Goal: Communication & Community: Answer question/provide support

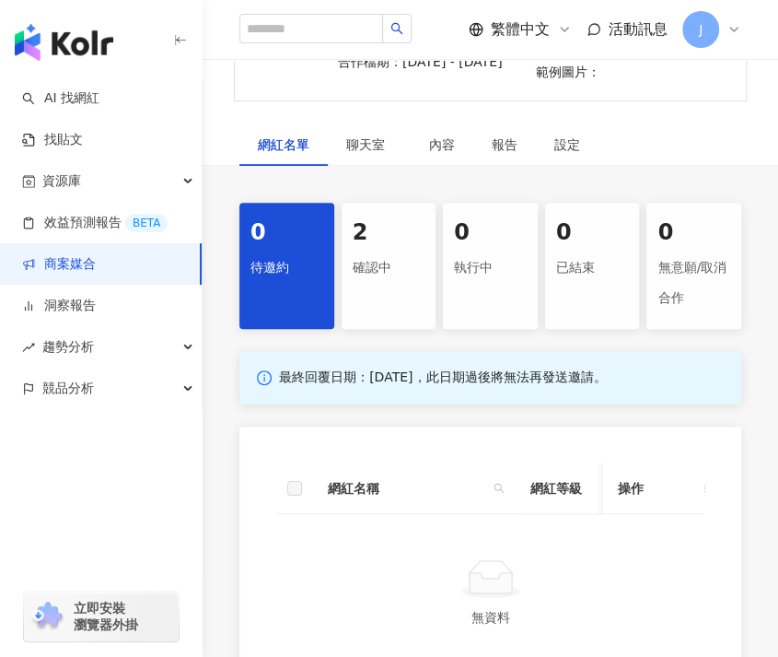
scroll to position [287, 0]
click at [391, 229] on div "2" at bounding box center [389, 232] width 73 height 31
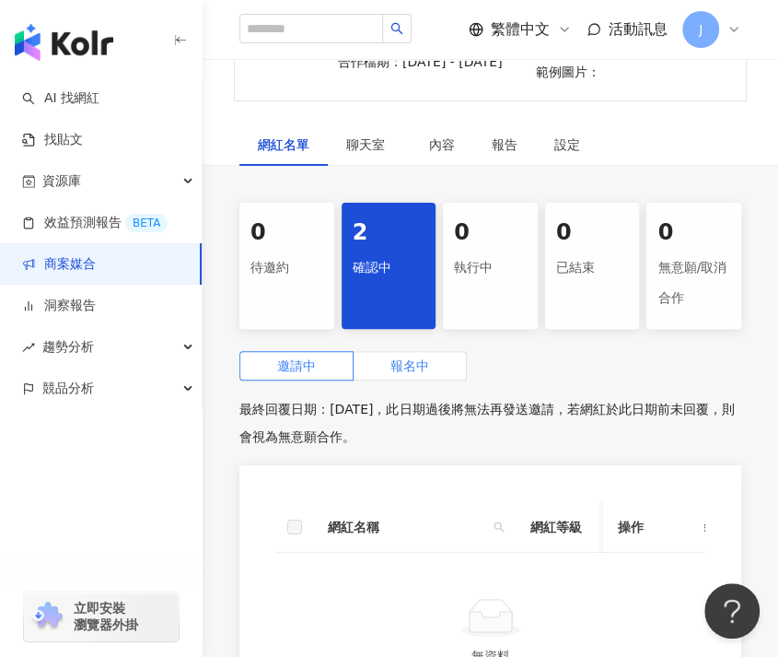
click at [394, 374] on label "報名中" at bounding box center [410, 365] width 113 height 29
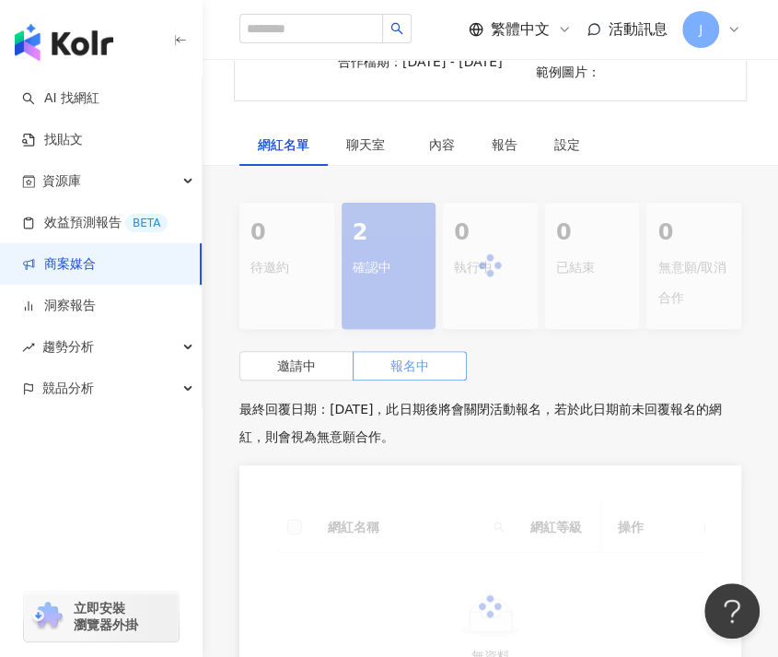
click at [403, 366] on span "報名中" at bounding box center [410, 365] width 39 height 15
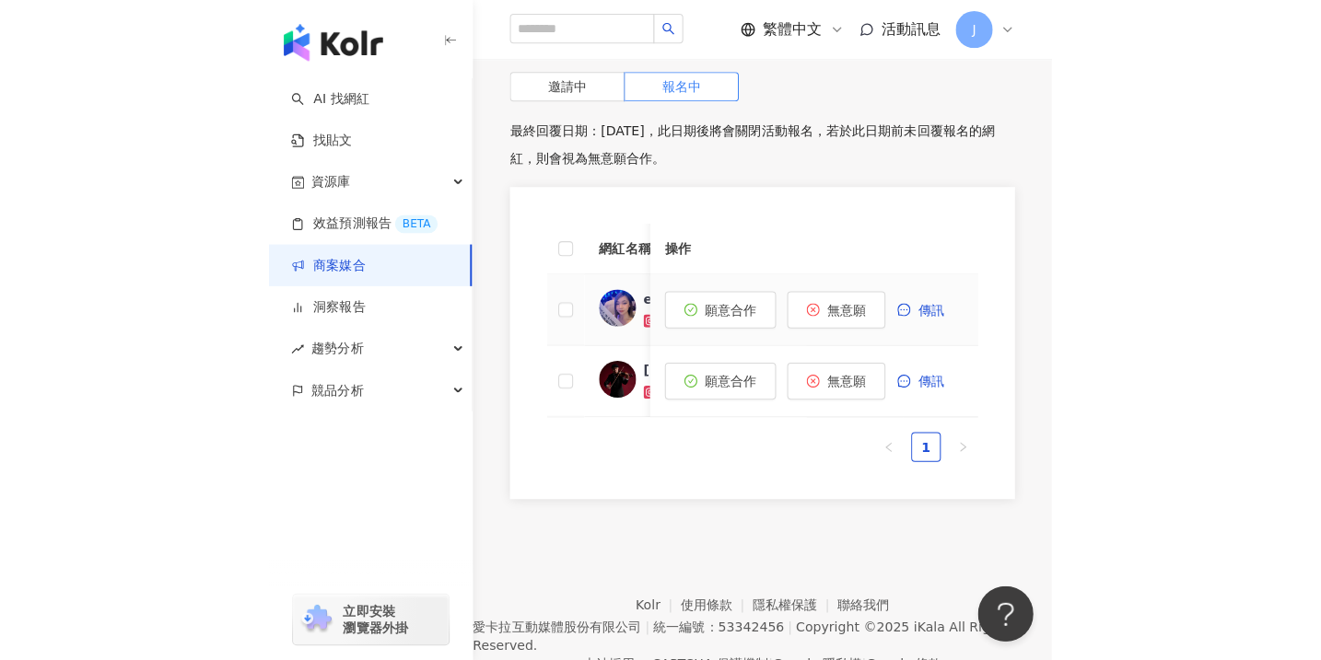
scroll to position [530, 0]
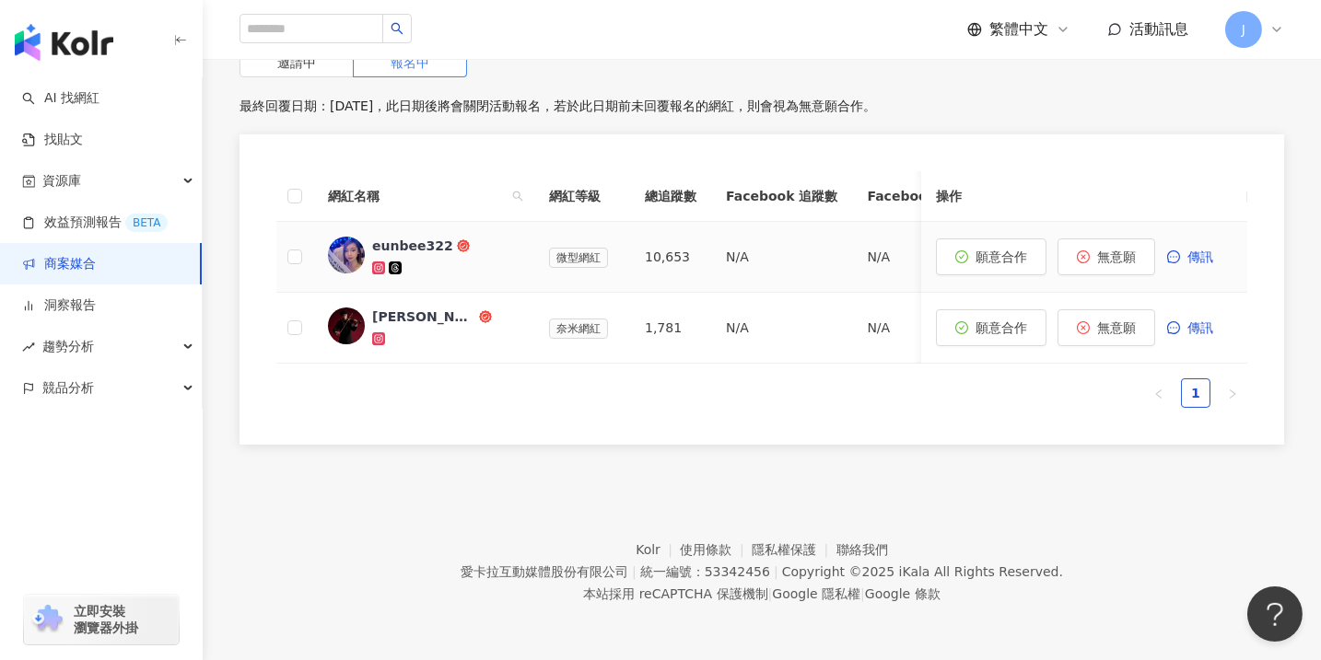
click at [375, 237] on div "eunbee322" at bounding box center [412, 246] width 81 height 18
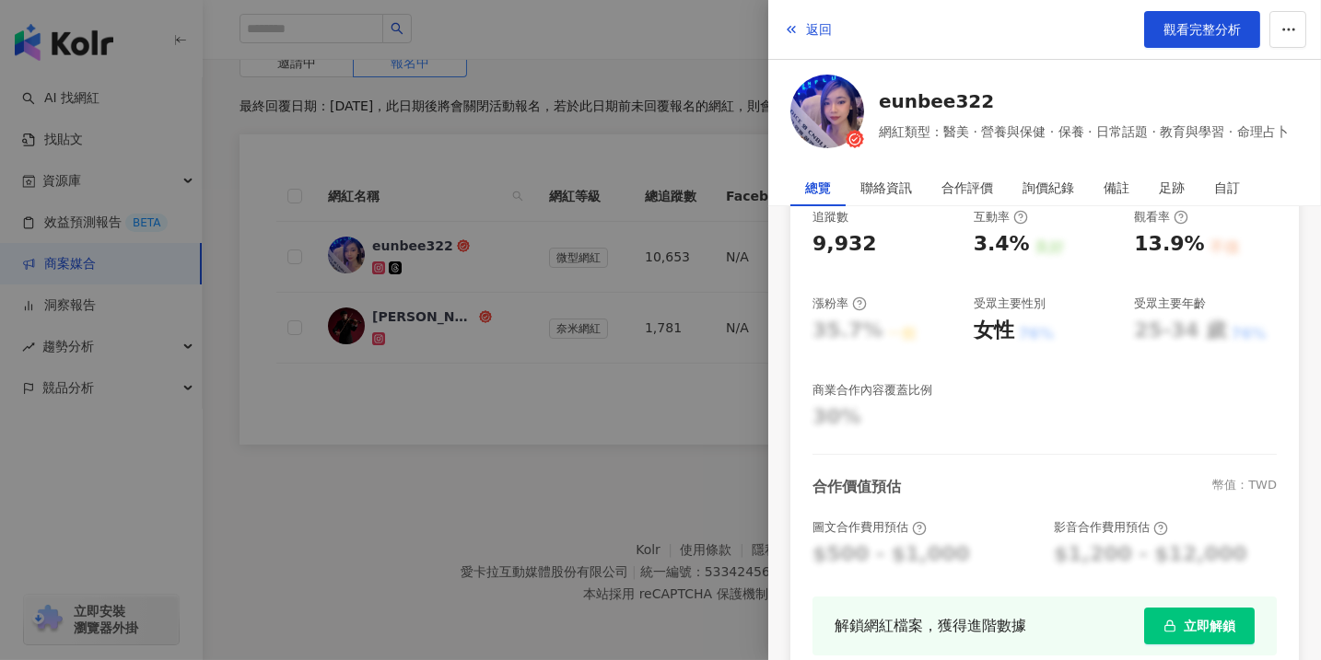
scroll to position [0, 0]
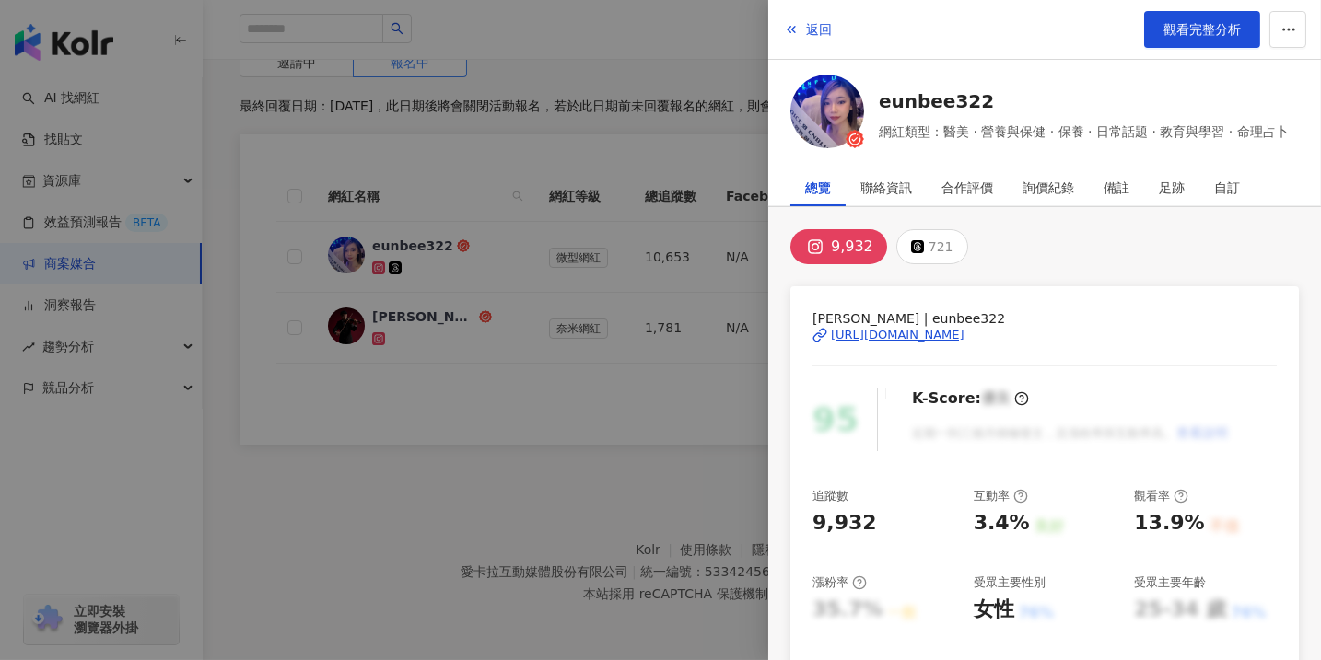
click at [579, 131] on div at bounding box center [660, 330] width 1321 height 660
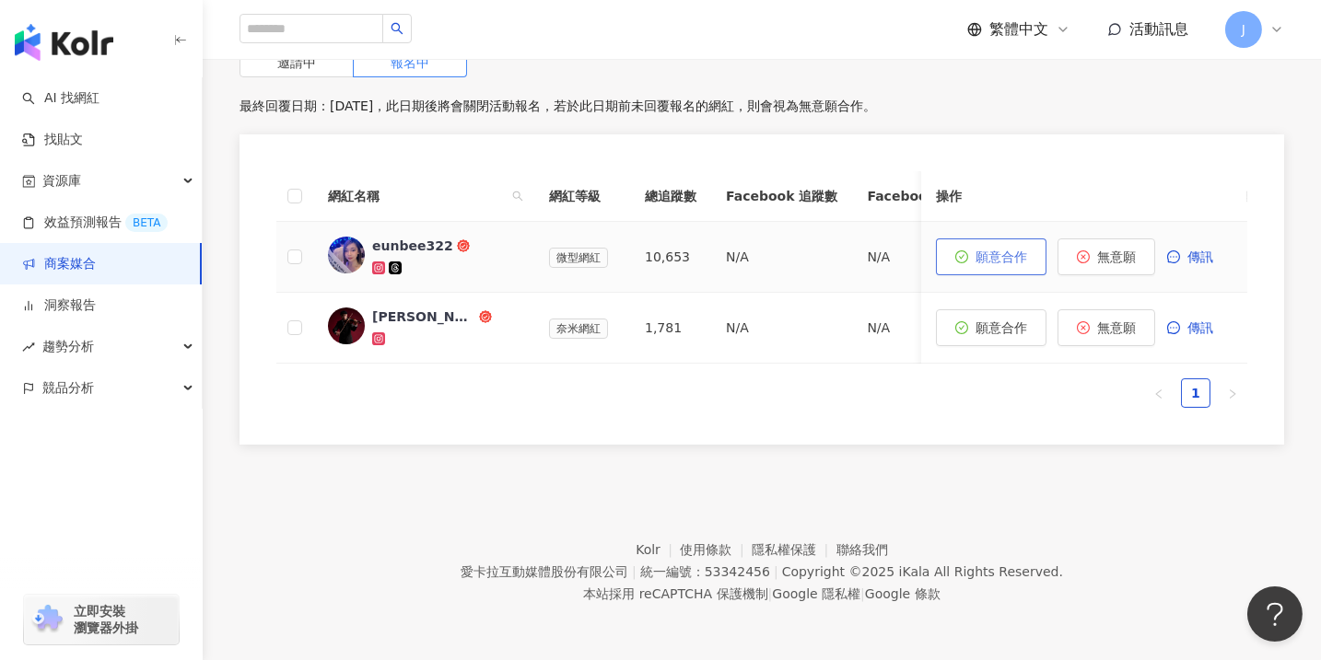
click at [777, 251] on span "願意合作" at bounding box center [1001, 257] width 52 height 15
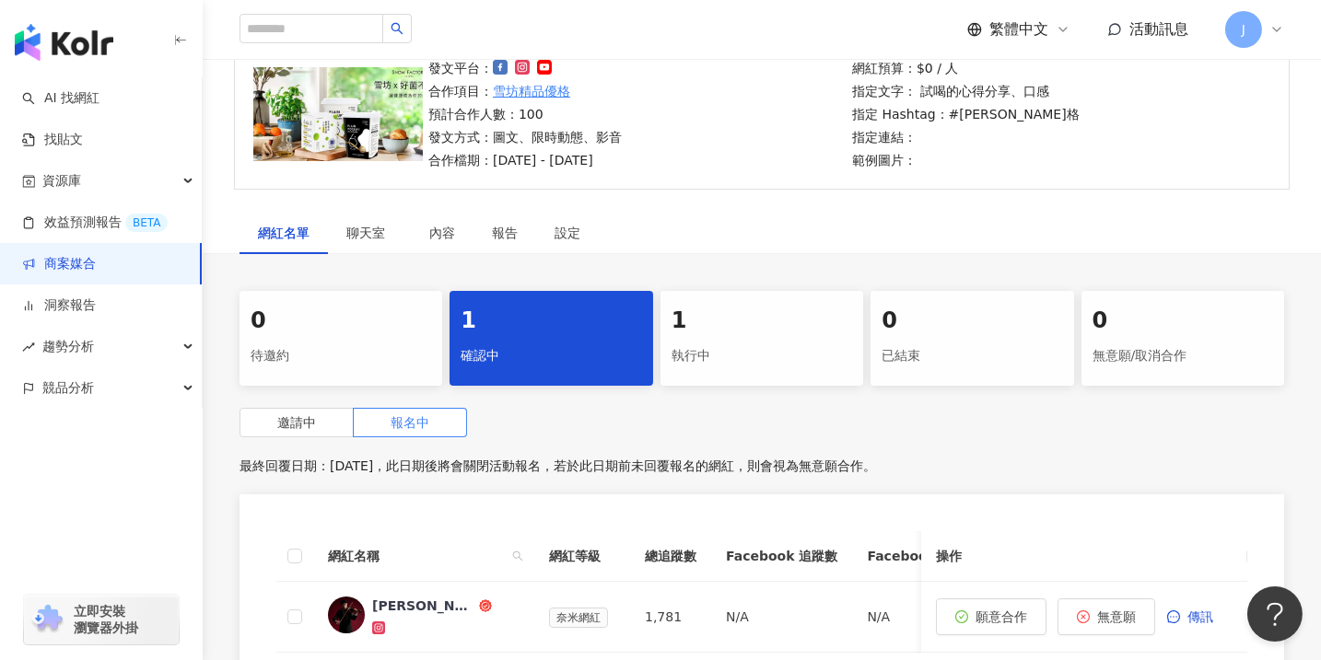
scroll to position [40, 0]
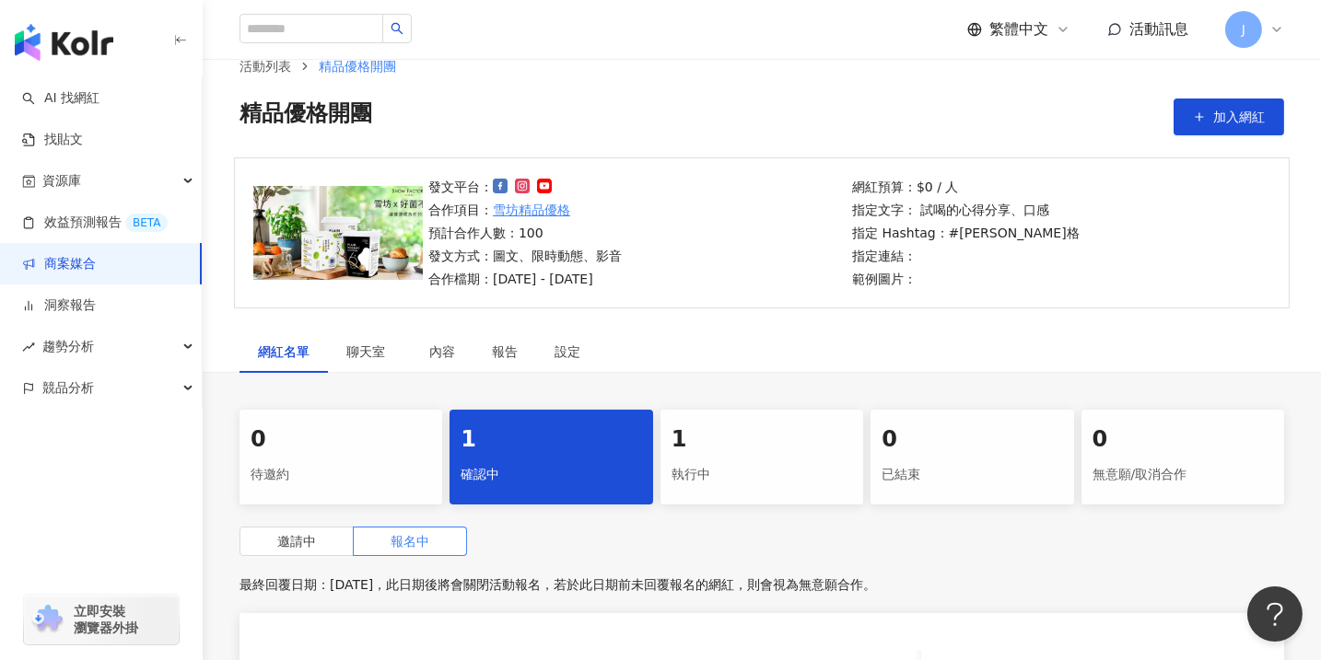
click at [764, 445] on div "1" at bounding box center [762, 440] width 181 height 31
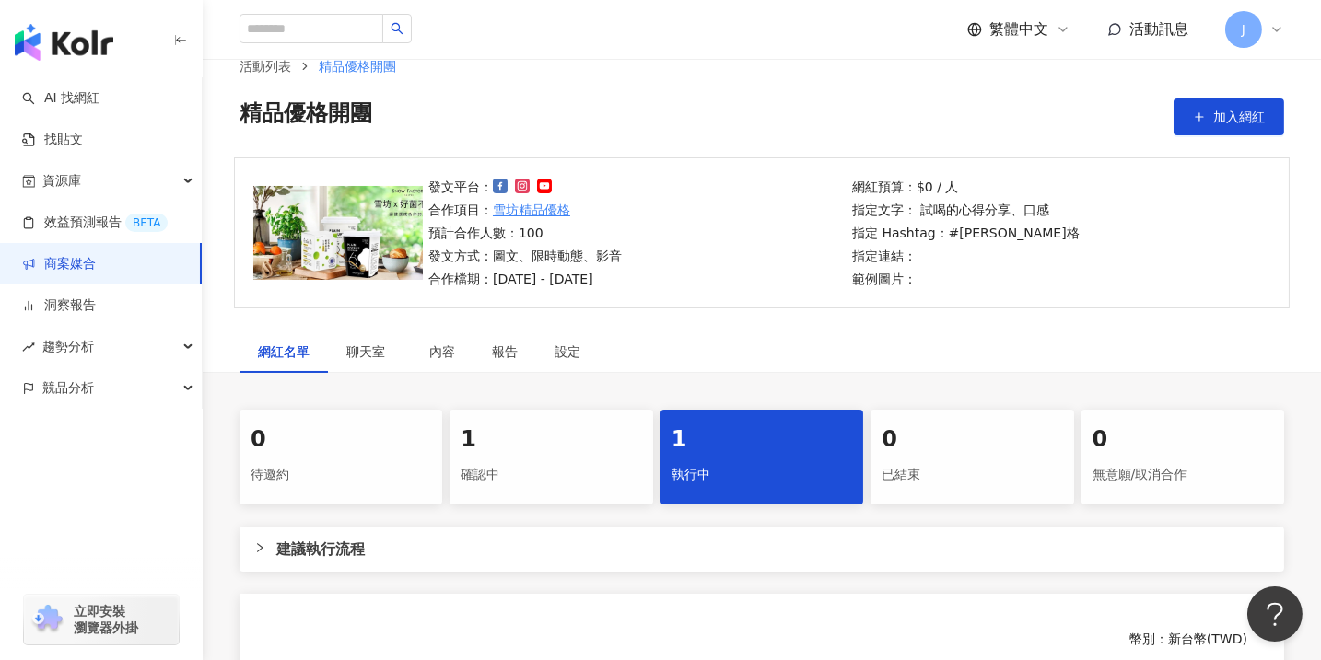
scroll to position [319, 0]
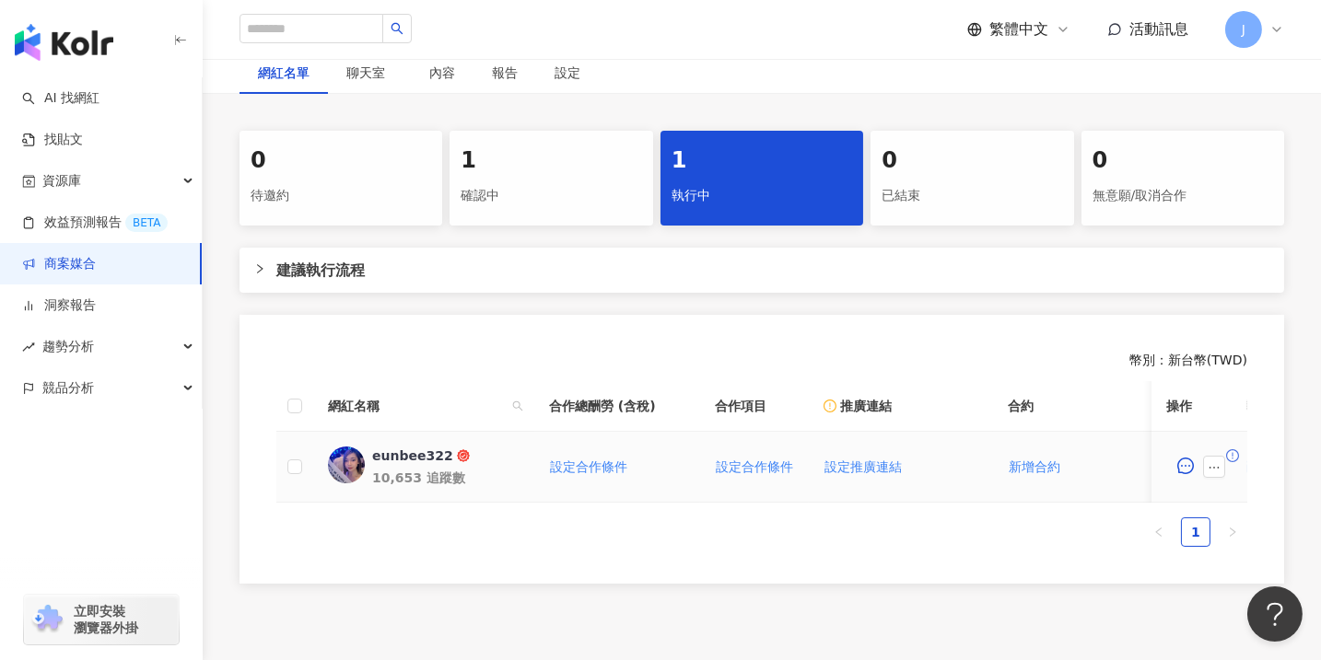
click at [401, 457] on div "eunbee322" at bounding box center [412, 456] width 81 height 18
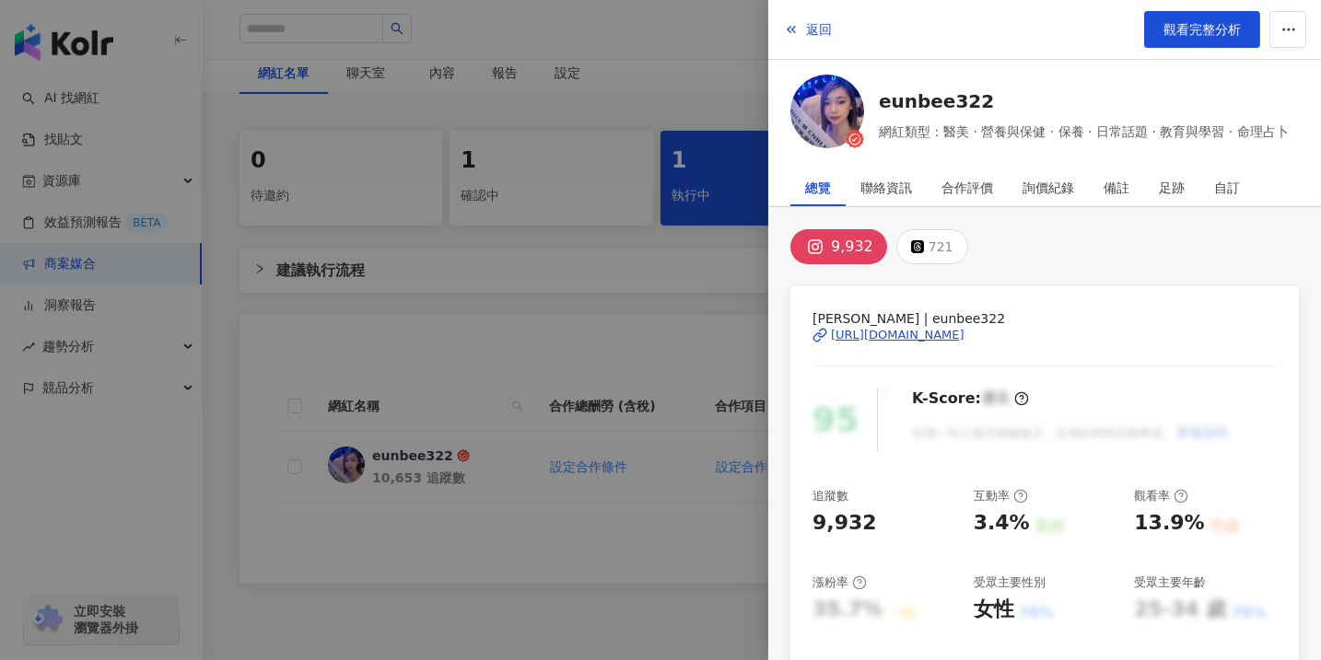
click at [571, 347] on div at bounding box center [660, 330] width 1321 height 660
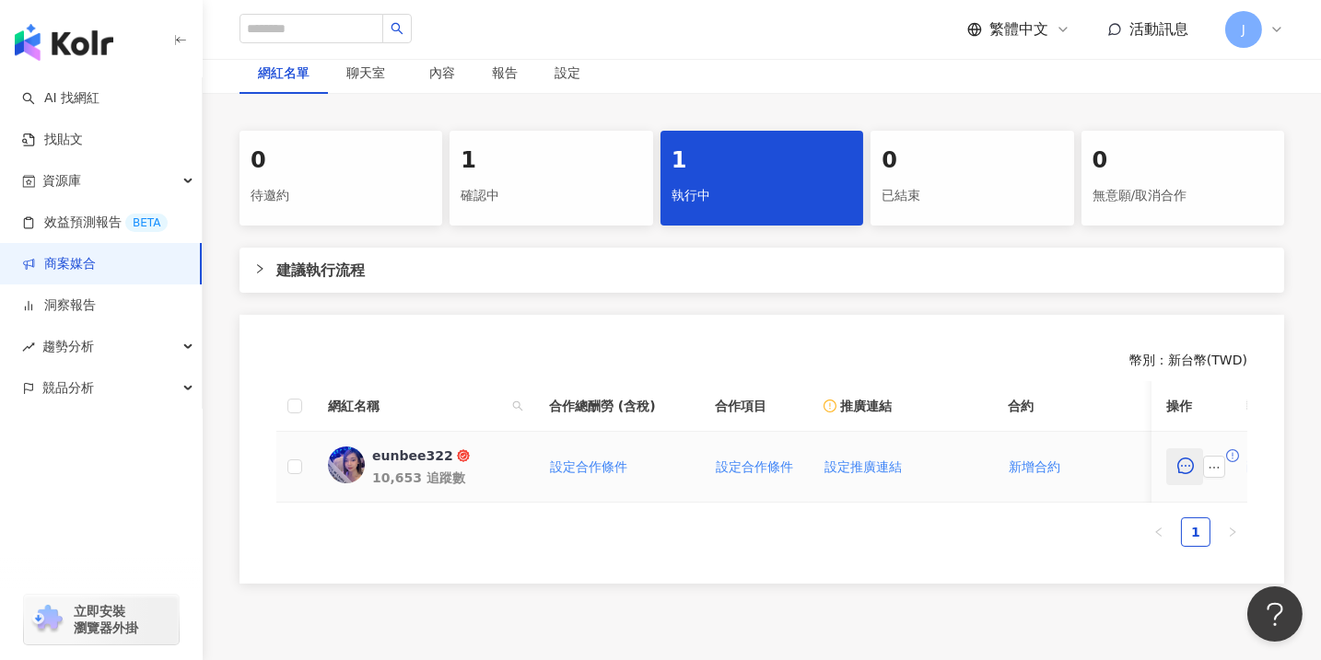
click at [777, 473] on icon "message" at bounding box center [1185, 466] width 17 height 17
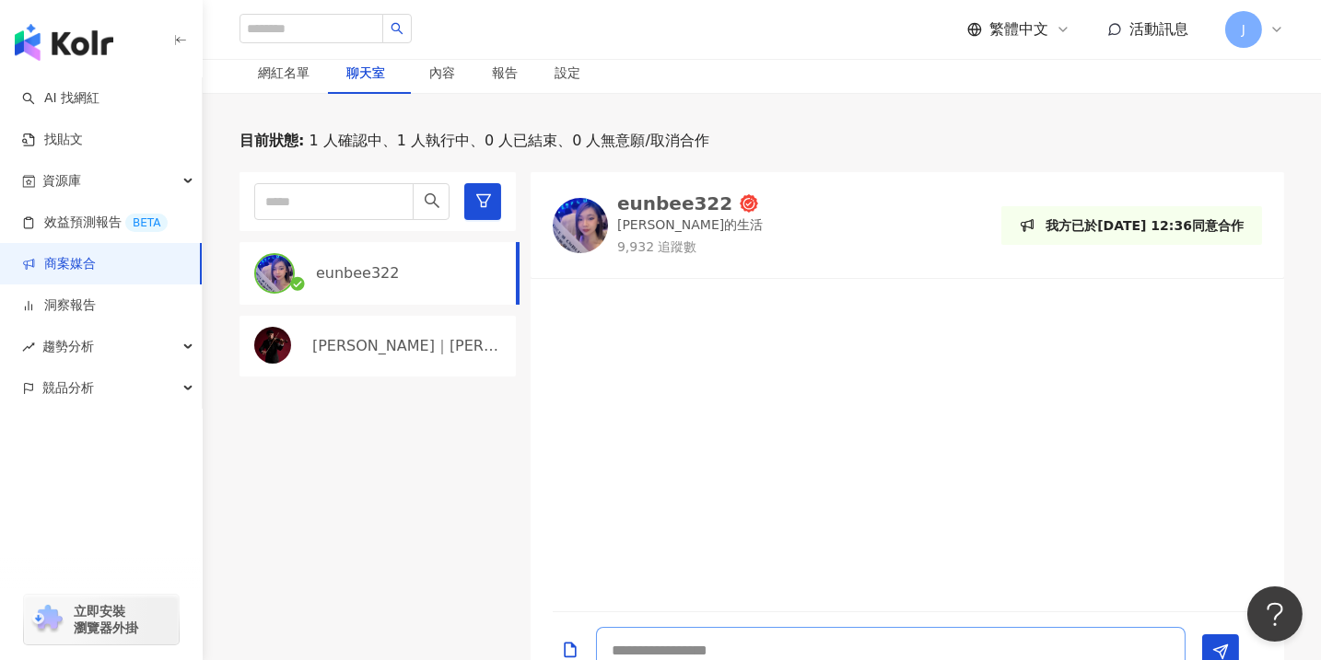
click at [699, 653] on textarea at bounding box center [891, 650] width 590 height 46
paste textarea "**********"
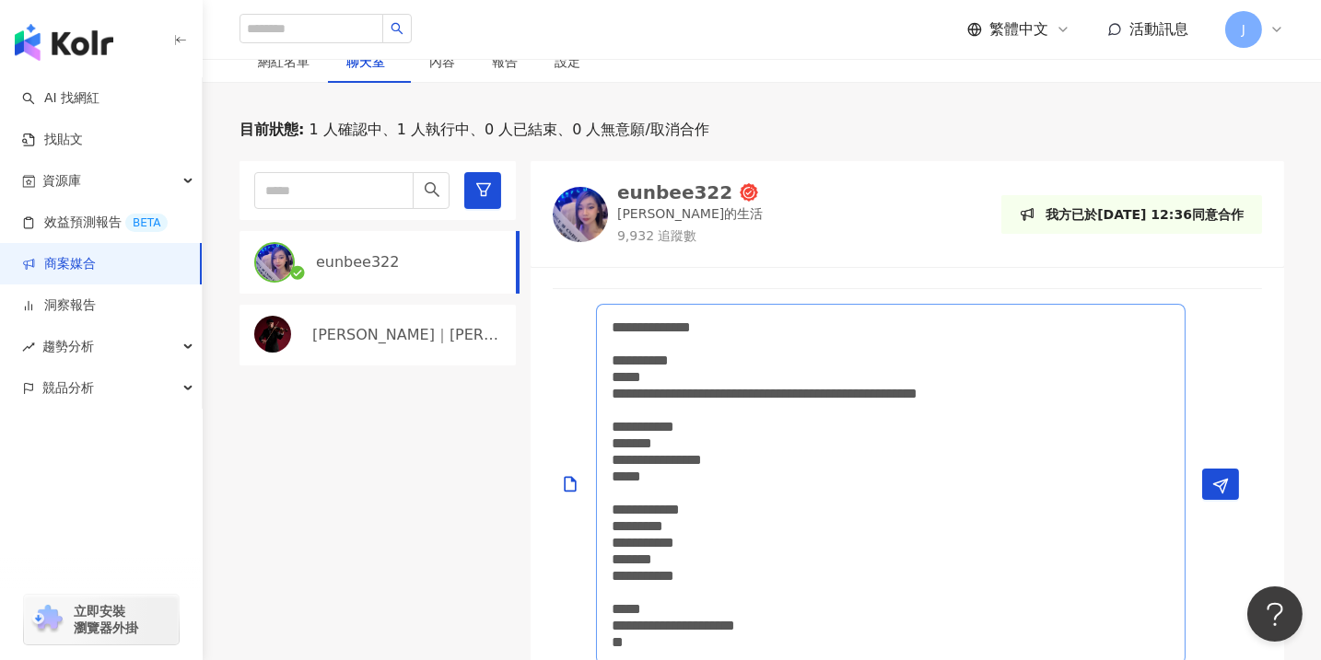
scroll to position [2, 0]
type textarea "**********"
click at [777, 483] on line "Send" at bounding box center [1223, 482] width 7 height 7
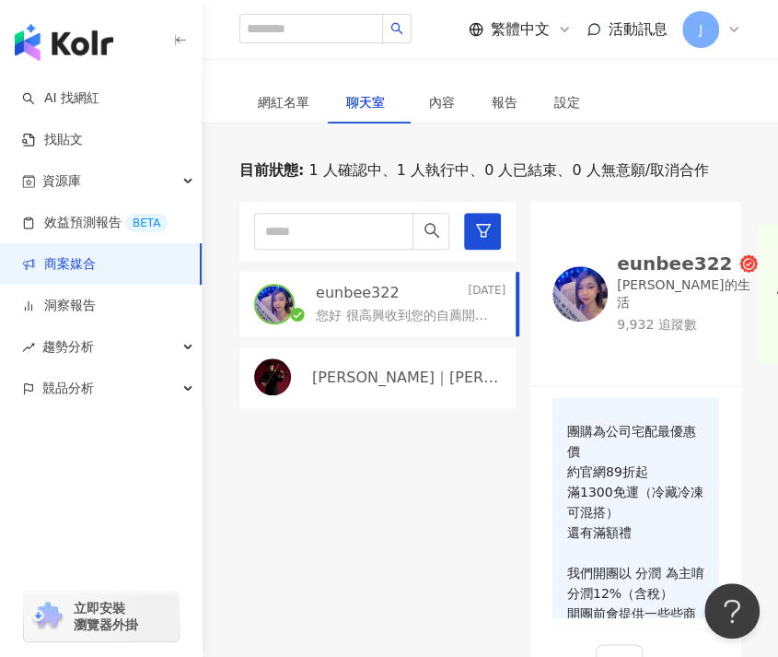
scroll to position [175, 0]
